Goal: Information Seeking & Learning: Check status

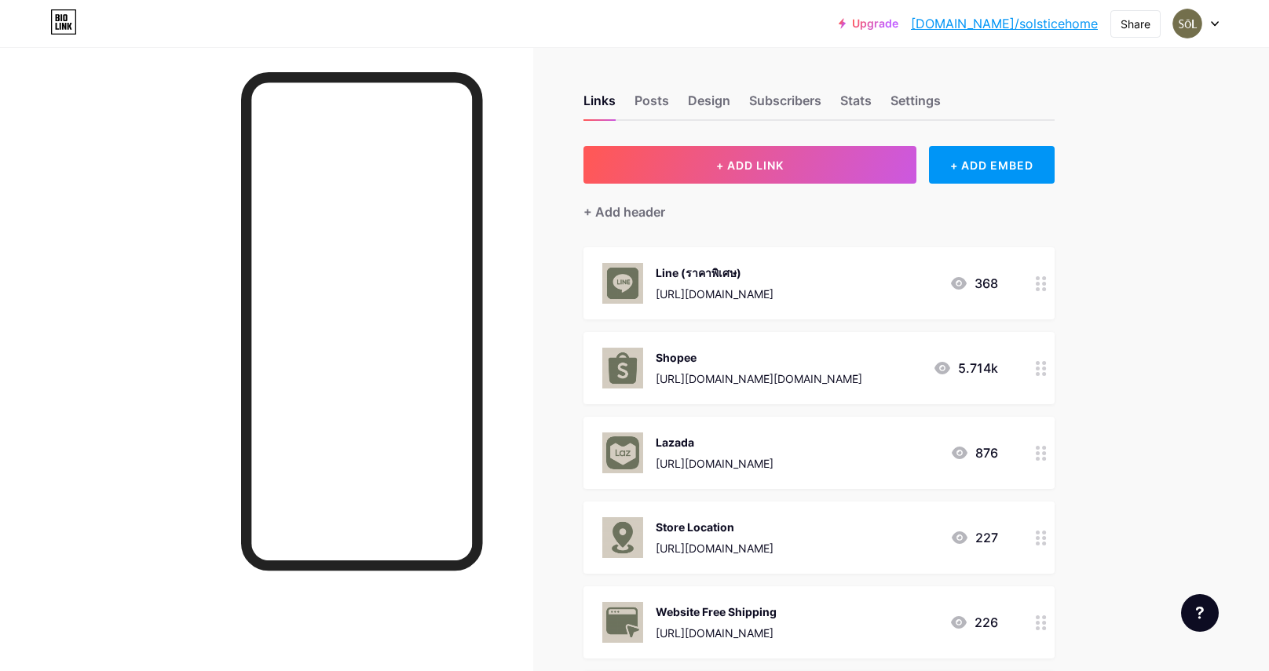
scroll to position [42, 0]
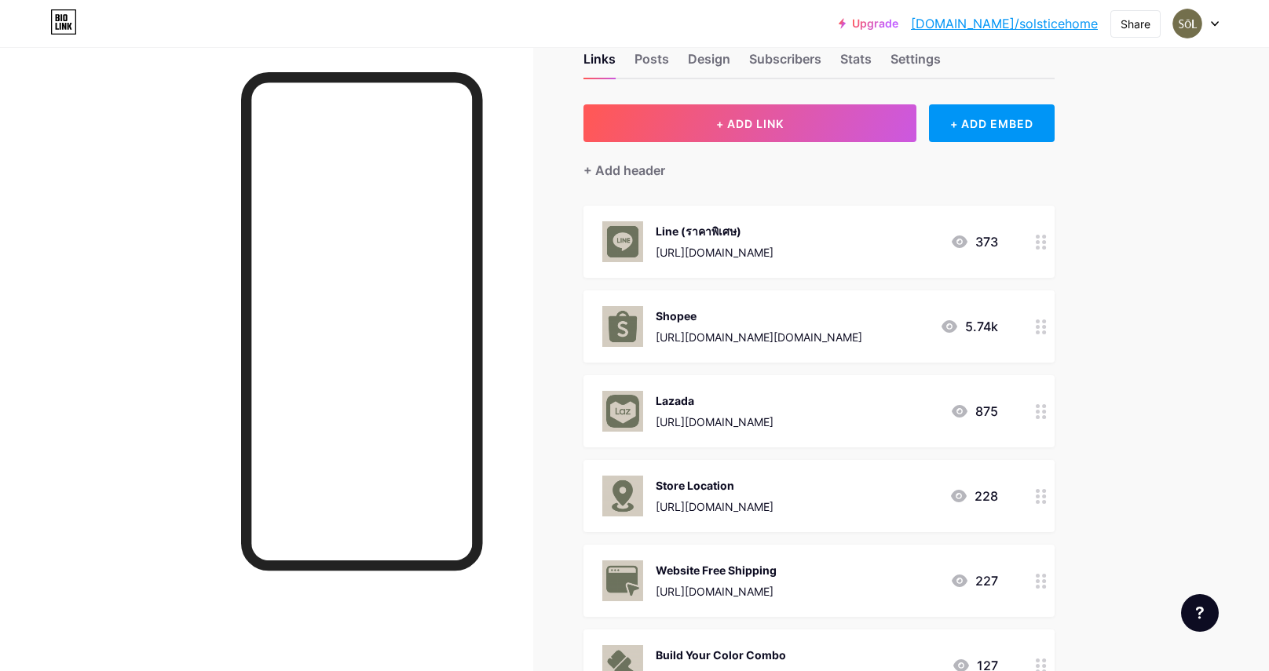
click at [839, 58] on div "Links Posts Design Subscribers Stats Settings" at bounding box center [818, 51] width 471 height 55
click at [850, 59] on div "Stats" at bounding box center [855, 63] width 31 height 28
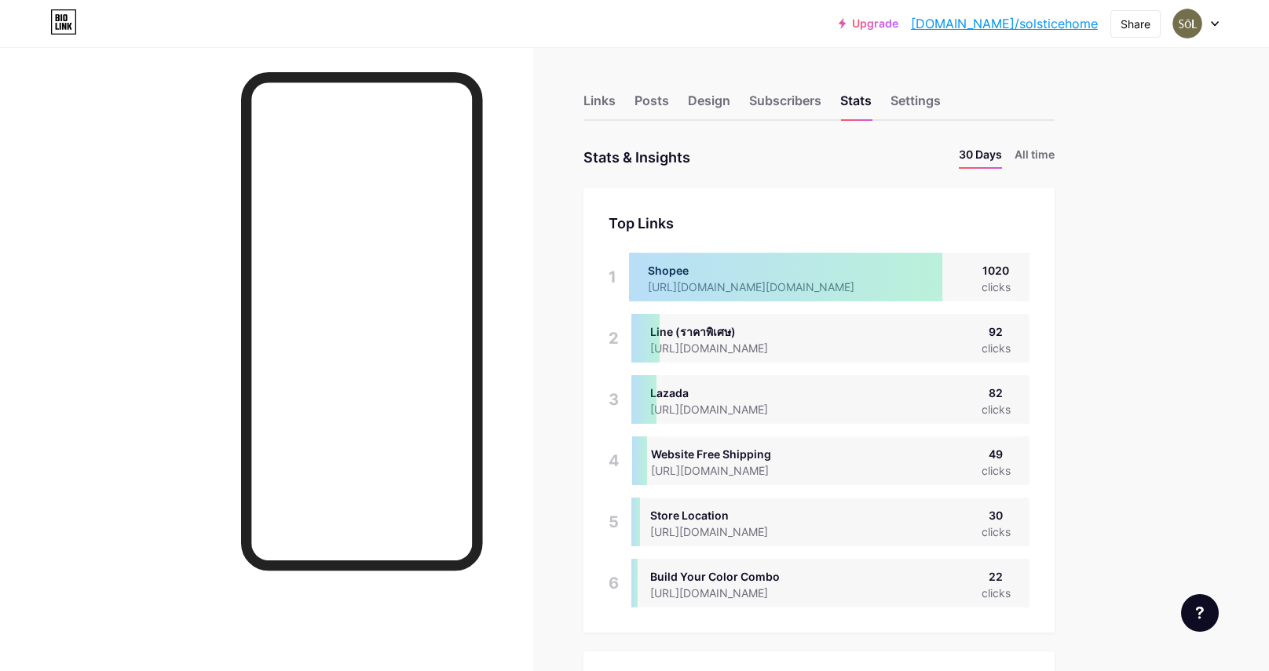
click at [1034, 160] on li "All time" at bounding box center [1035, 157] width 40 height 23
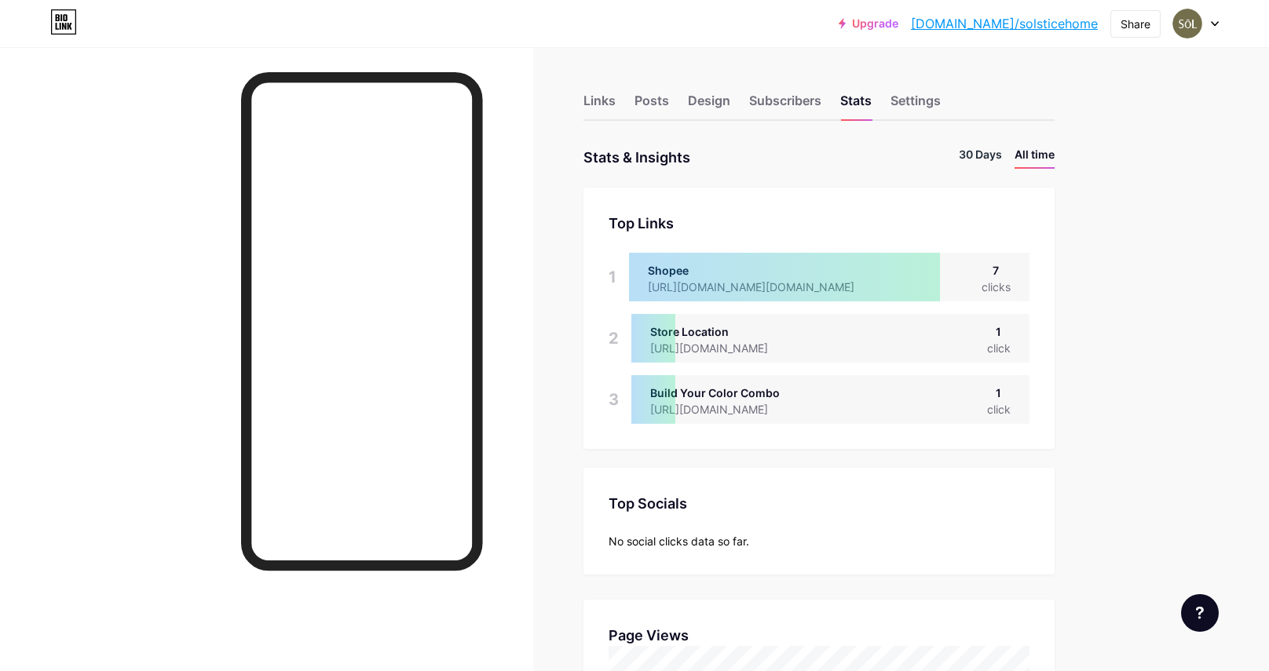
click at [1000, 159] on li "30 Days" at bounding box center [980, 157] width 43 height 23
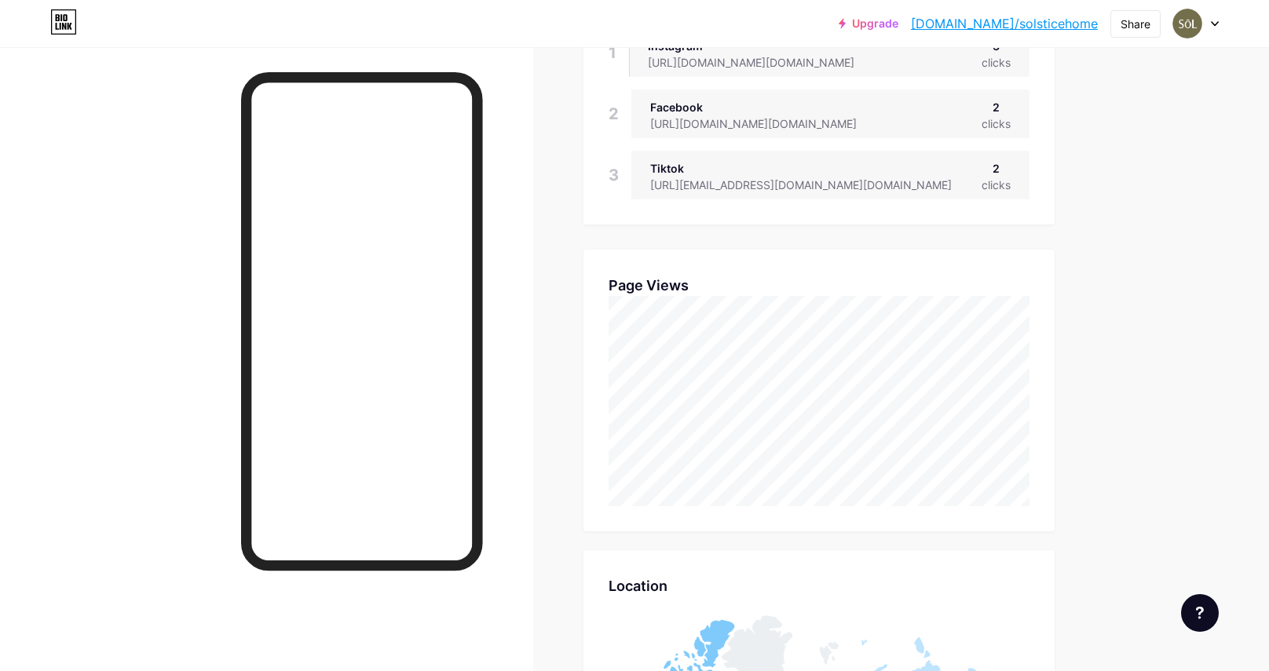
scroll to position [671, 1269]
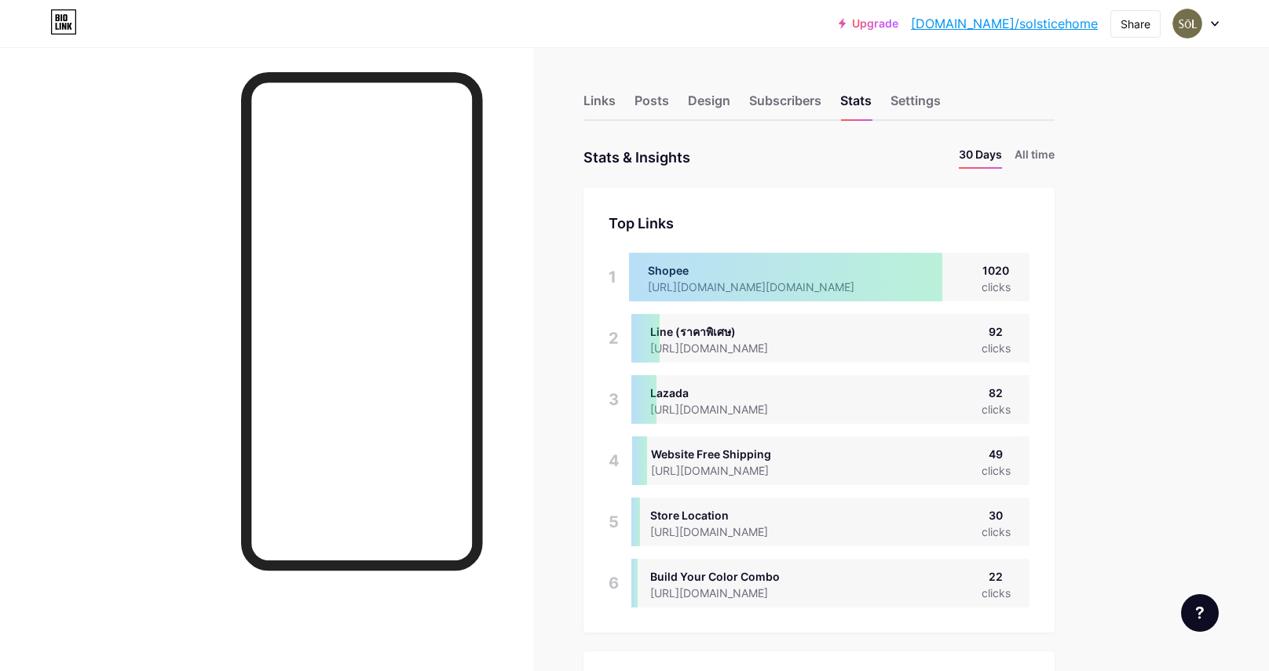
scroll to position [671, 1269]
click at [940, 265] on div at bounding box center [786, 277] width 314 height 49
click at [1035, 155] on li "All time" at bounding box center [1035, 157] width 40 height 23
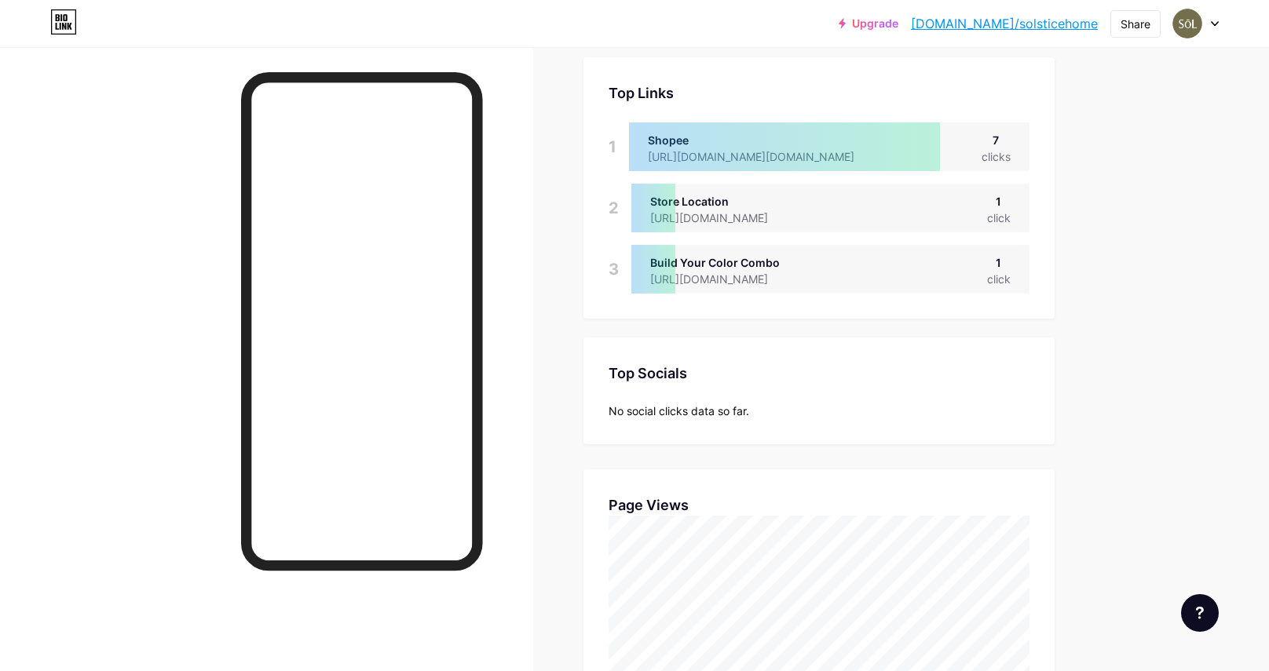
scroll to position [120, 0]
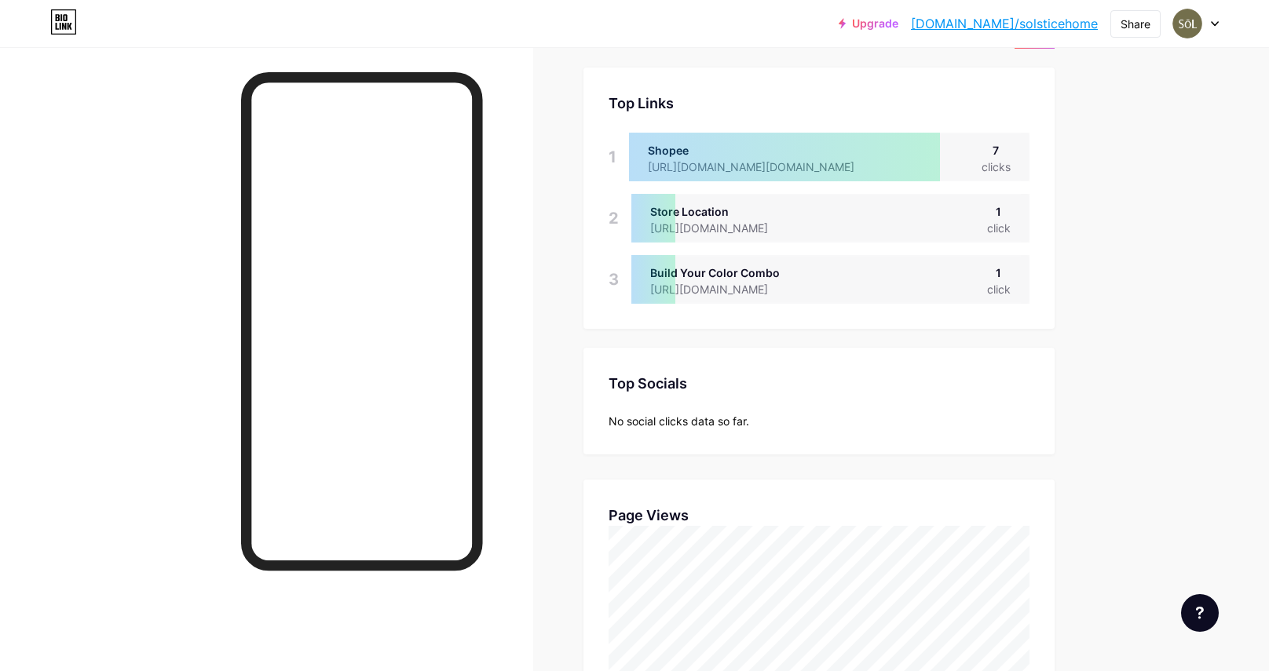
click at [596, 380] on div "Top Socials Top Socials No social clicks data so far." at bounding box center [818, 401] width 471 height 107
